Goal: Task Accomplishment & Management: Use online tool/utility

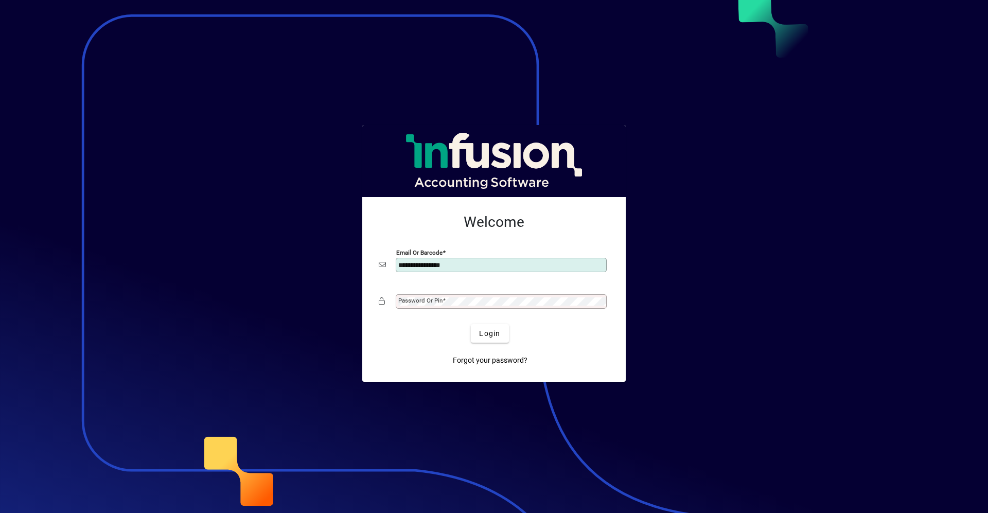
type input "**********"
click at [471, 324] on button "Login" at bounding box center [490, 333] width 38 height 19
